Goal: Transaction & Acquisition: Purchase product/service

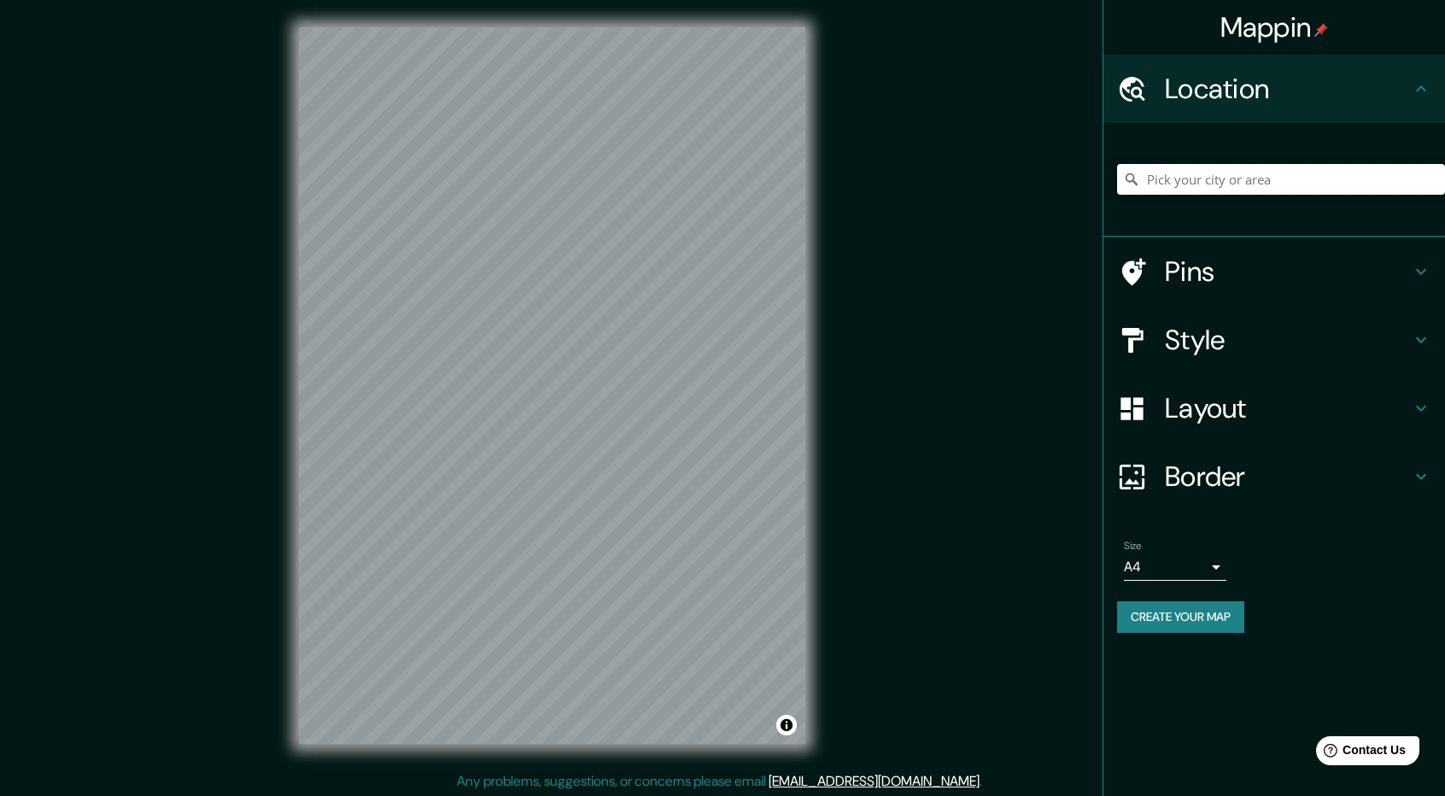
click at [1417, 187] on input "Pick your city or area" at bounding box center [1281, 179] width 328 height 31
click at [1409, 178] on input "Pick your city or area" at bounding box center [1281, 179] width 328 height 31
type input "[DATE][GEOGRAPHIC_DATA][PERSON_NAME], [GEOGRAPHIC_DATA], [GEOGRAPHIC_DATA], [GE…"
click at [1130, 180] on icon at bounding box center [1131, 179] width 17 height 17
click at [1132, 182] on icon at bounding box center [1131, 179] width 17 height 17
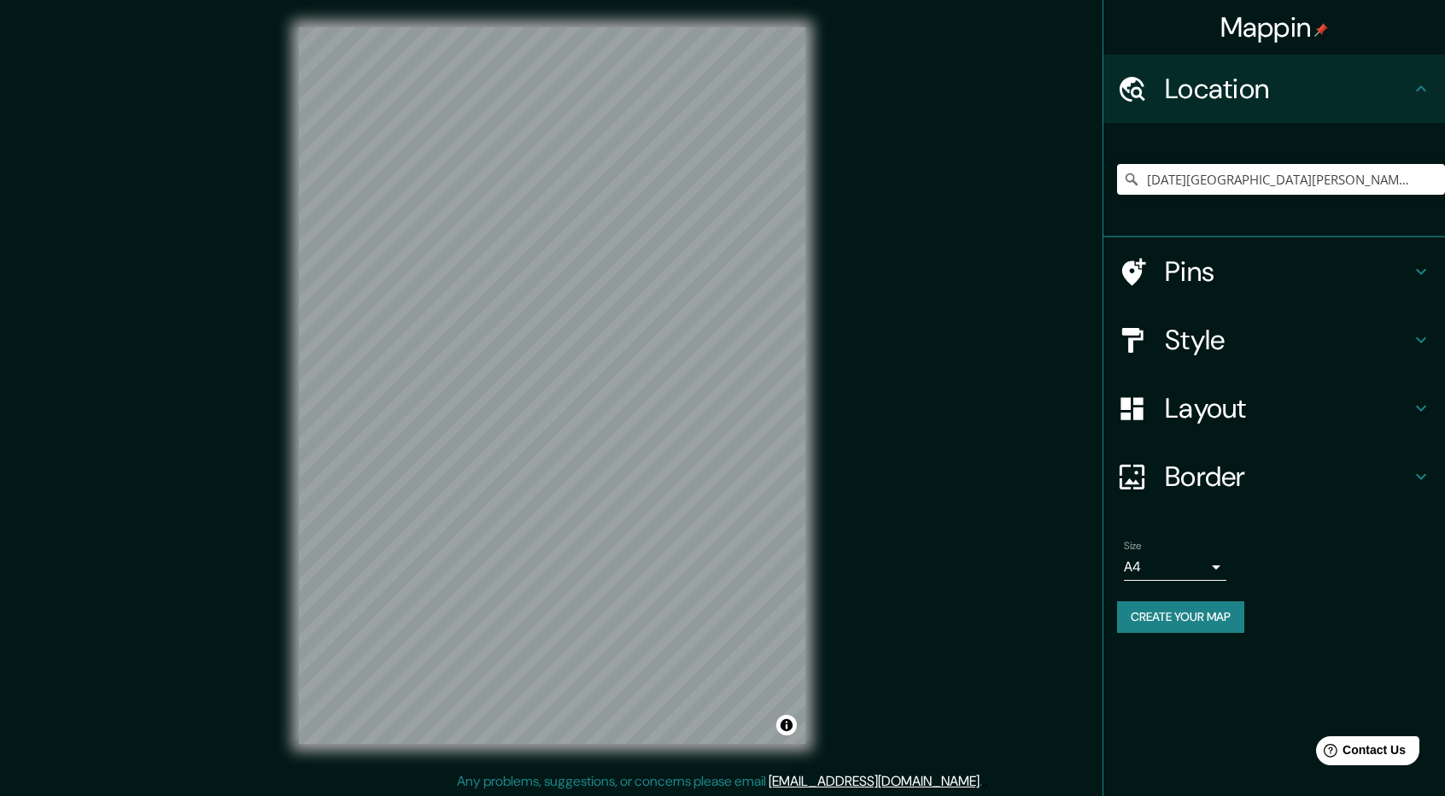
click at [1132, 182] on icon at bounding box center [1131, 179] width 17 height 17
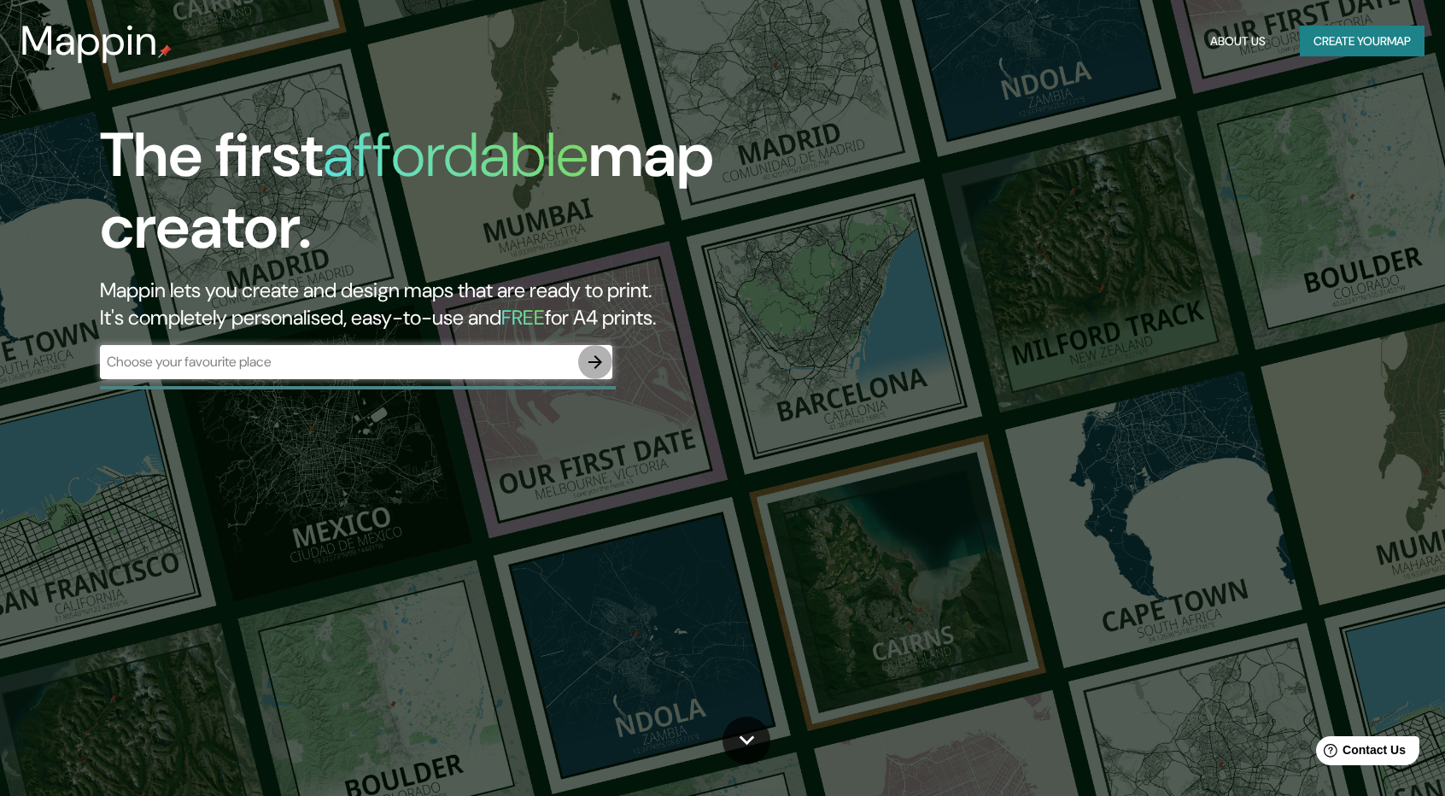
click at [593, 367] on icon "button" at bounding box center [595, 362] width 14 height 14
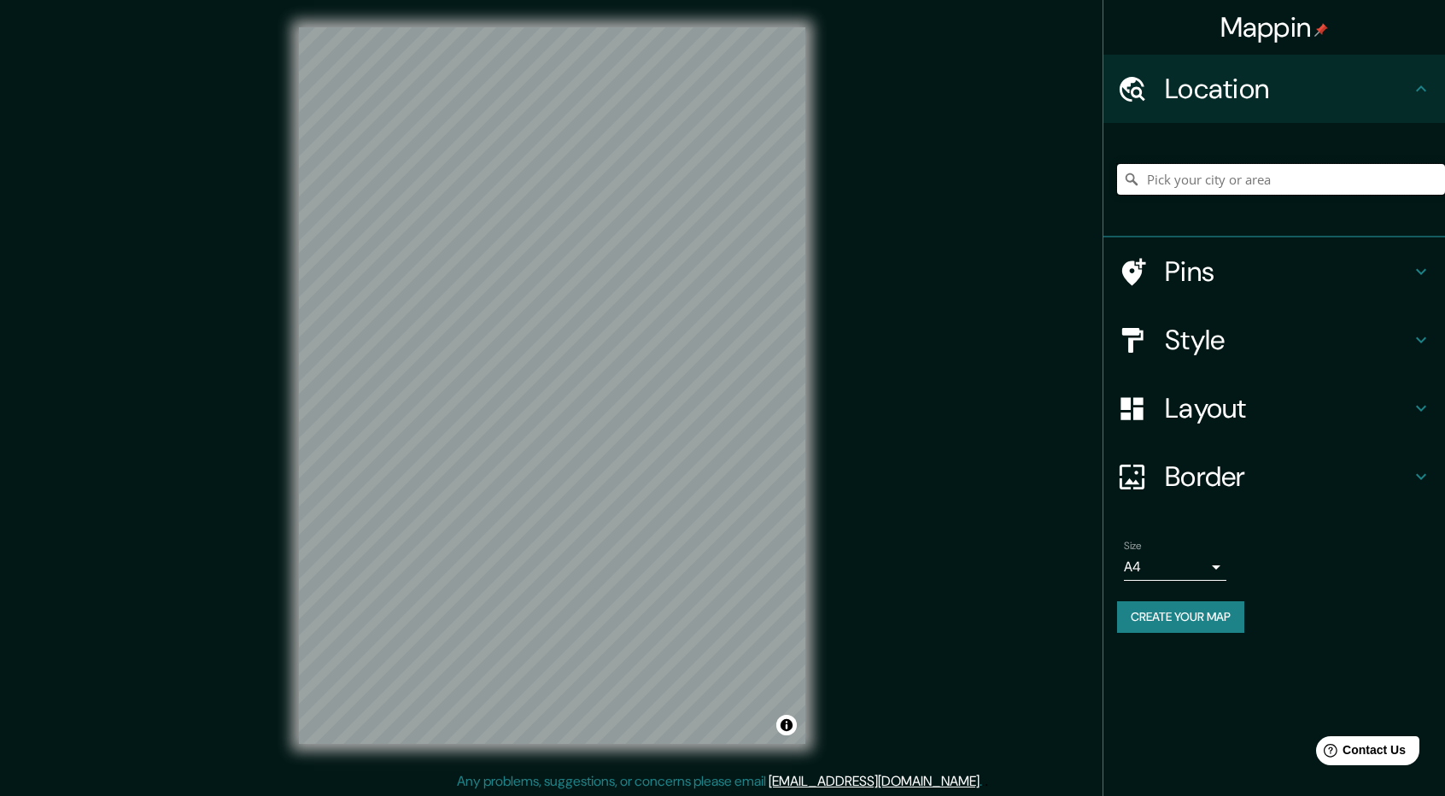
click at [1241, 186] on input "Pick your city or area" at bounding box center [1281, 179] width 328 height 31
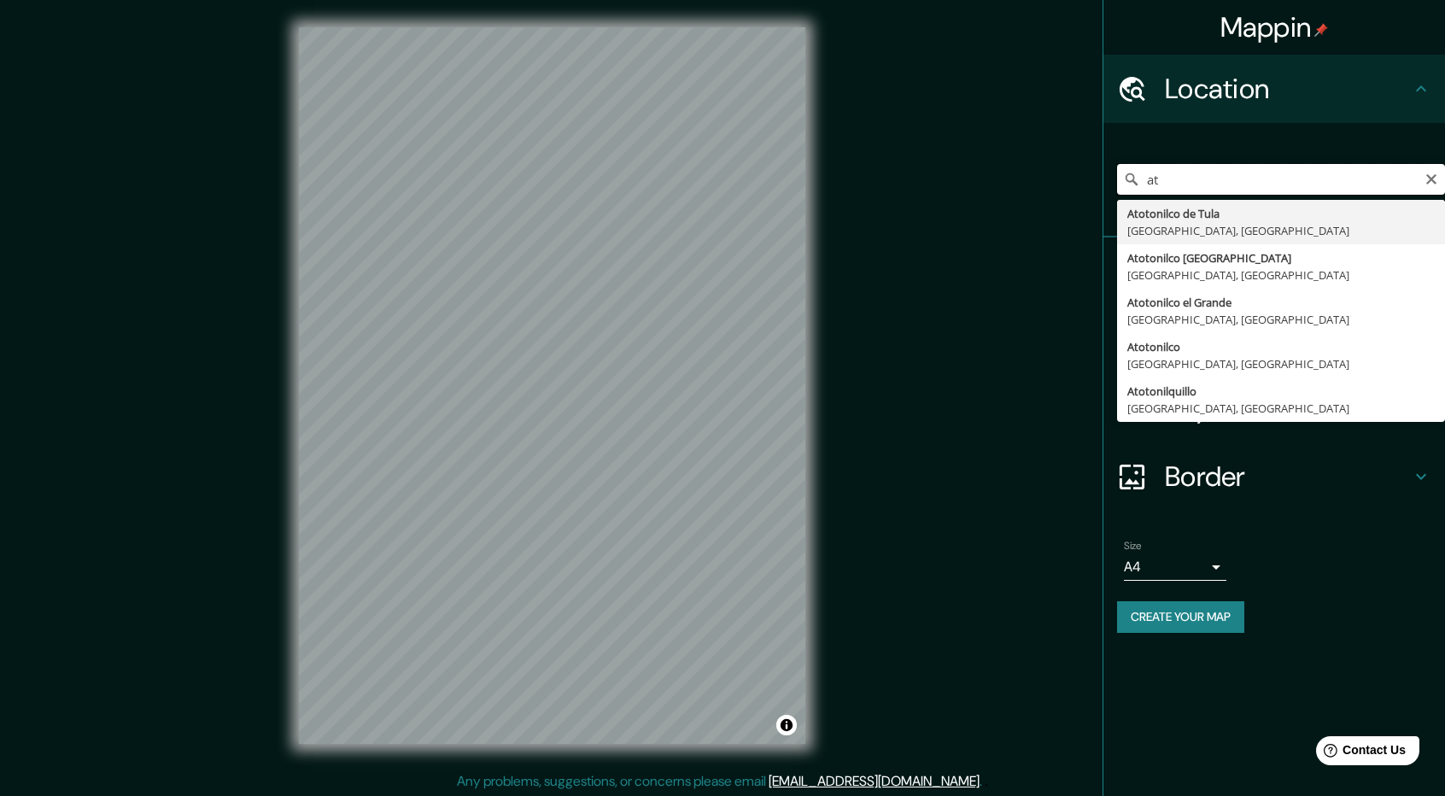
type input "a"
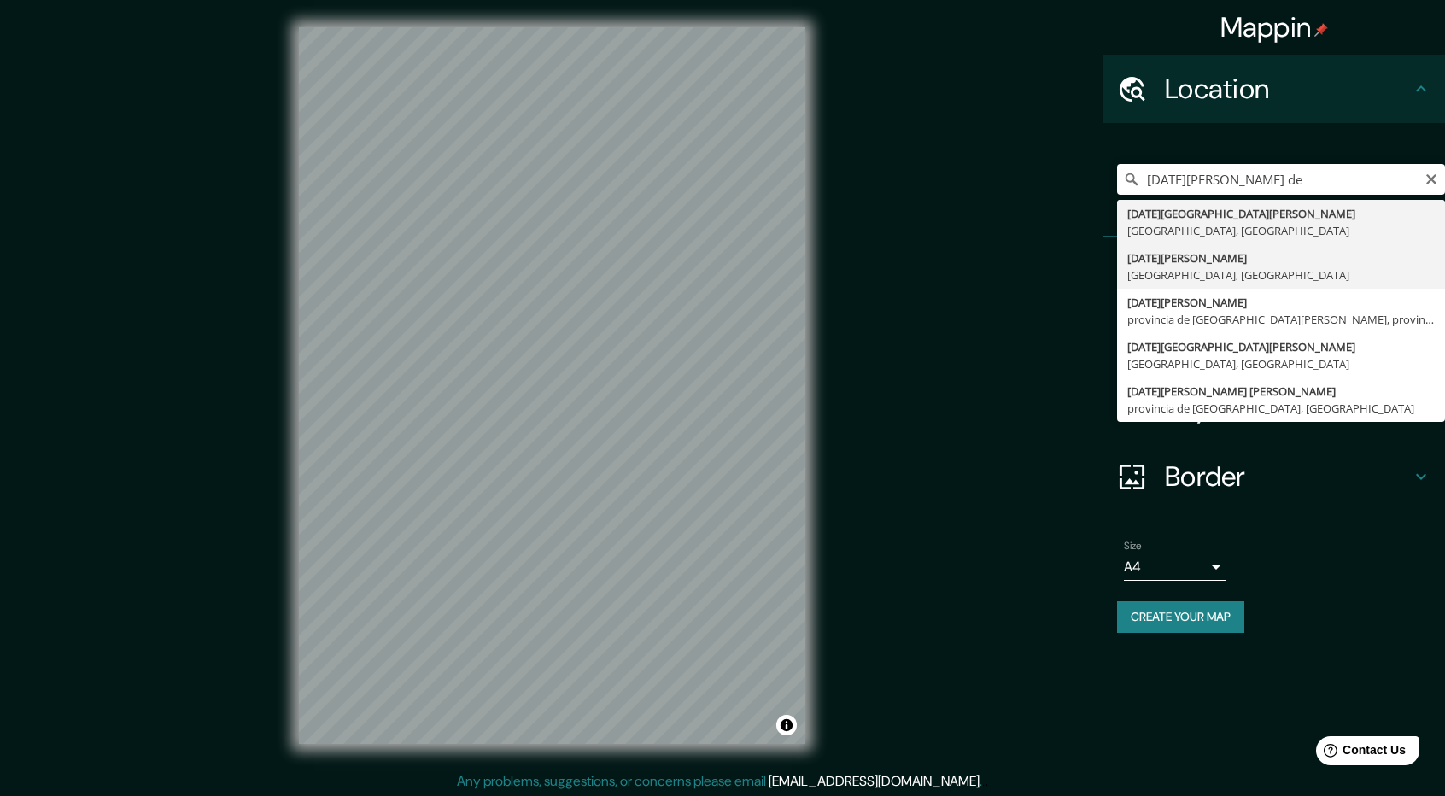
type input "[DATE][GEOGRAPHIC_DATA][PERSON_NAME], [GEOGRAPHIC_DATA], [GEOGRAPHIC_DATA]"
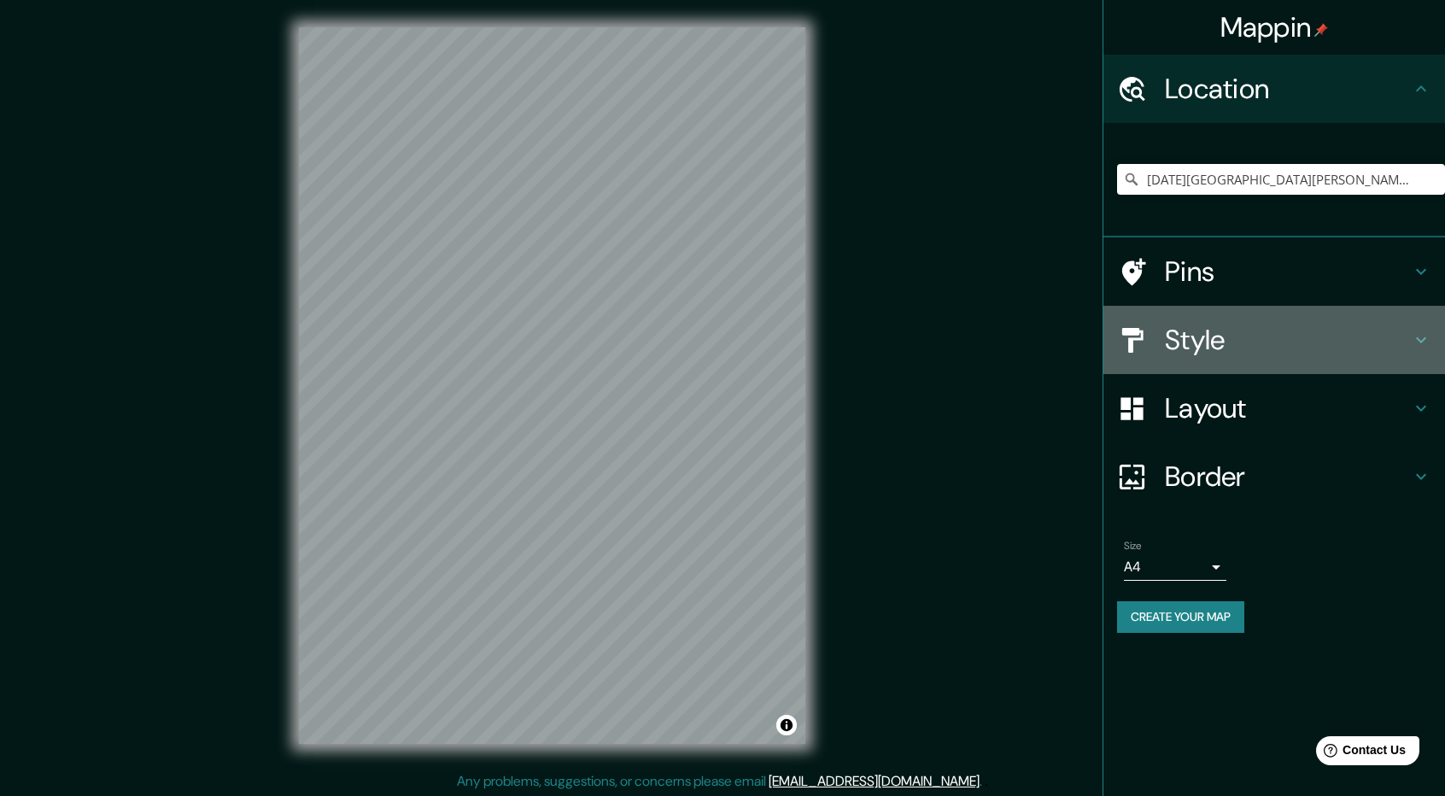
click at [1429, 336] on icon at bounding box center [1421, 340] width 20 height 20
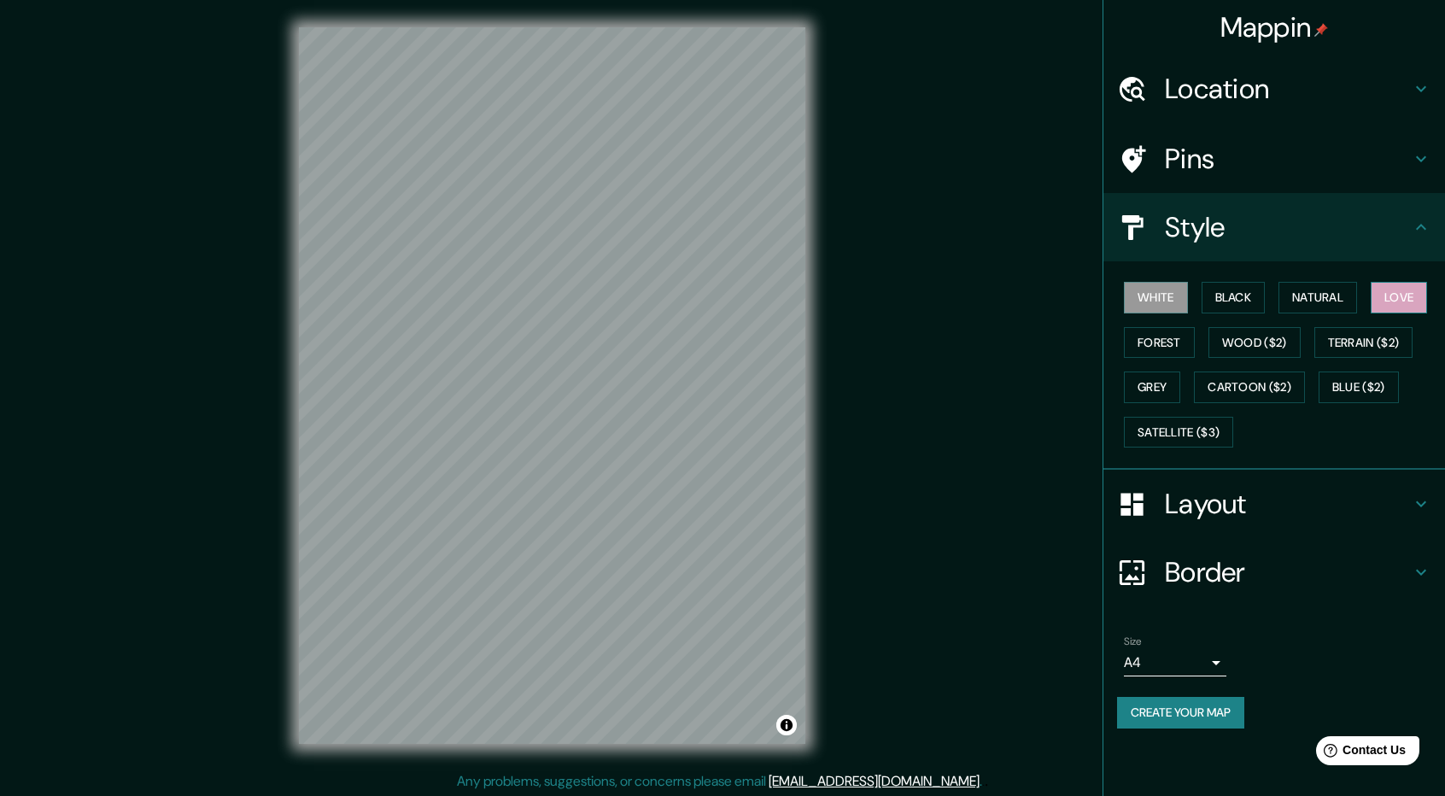
click at [1392, 291] on button "Love" at bounding box center [1398, 298] width 56 height 32
click at [983, 349] on div "Mappin Location [DATE][GEOGRAPHIC_DATA][PERSON_NAME], [GEOGRAPHIC_DATA], [GEOGR…" at bounding box center [722, 399] width 1445 height 798
